Goal: Transaction & Acquisition: Download file/media

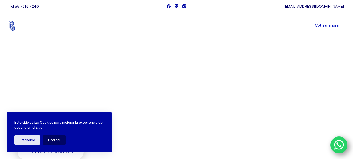
click at [168, 26] on link "Sucursales" at bounding box center [167, 26] width 33 height 0
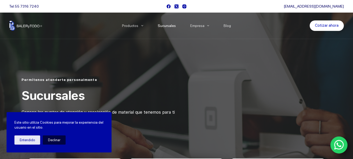
click at [50, 140] on button "Declinar" at bounding box center [54, 140] width 23 height 9
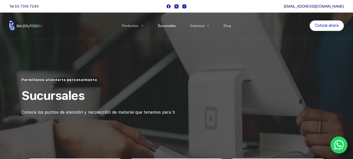
click at [168, 26] on link "Sucursales" at bounding box center [167, 26] width 33 height 0
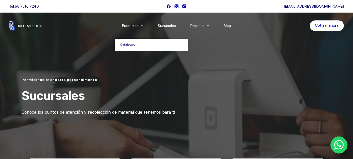
click at [135, 45] on link "Catalogos" at bounding box center [152, 45] width 74 height 12
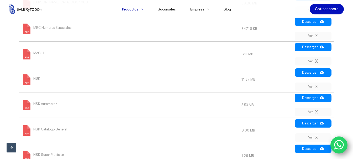
scroll to position [630, 0]
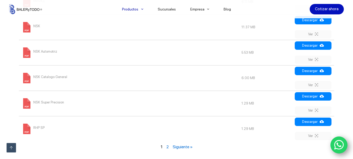
click at [187, 149] on link "Siguiente »" at bounding box center [183, 147] width 20 height 5
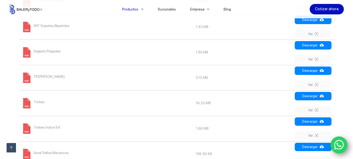
scroll to position [405, 0]
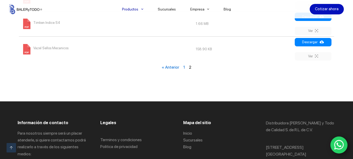
click at [183, 68] on link "1" at bounding box center [184, 67] width 2 height 5
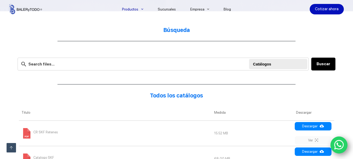
scroll to position [194, 0]
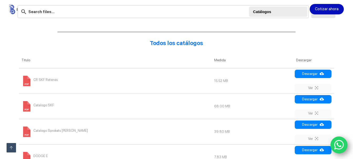
click at [51, 81] on span "CR SKF Retenes" at bounding box center [45, 80] width 24 height 8
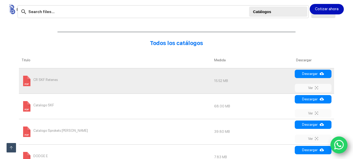
click at [45, 106] on span "Catalogo SKF" at bounding box center [43, 105] width 21 height 8
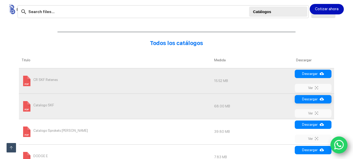
click at [308, 101] on link "Descargar" at bounding box center [313, 99] width 37 height 8
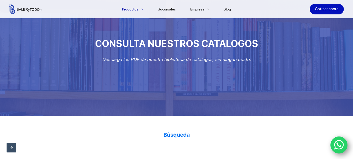
scroll to position [0, 0]
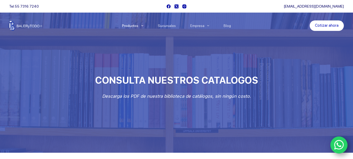
click at [343, 141] on icon "WhatsApp" at bounding box center [339, 145] width 10 height 11
